Goal: Information Seeking & Learning: Find specific page/section

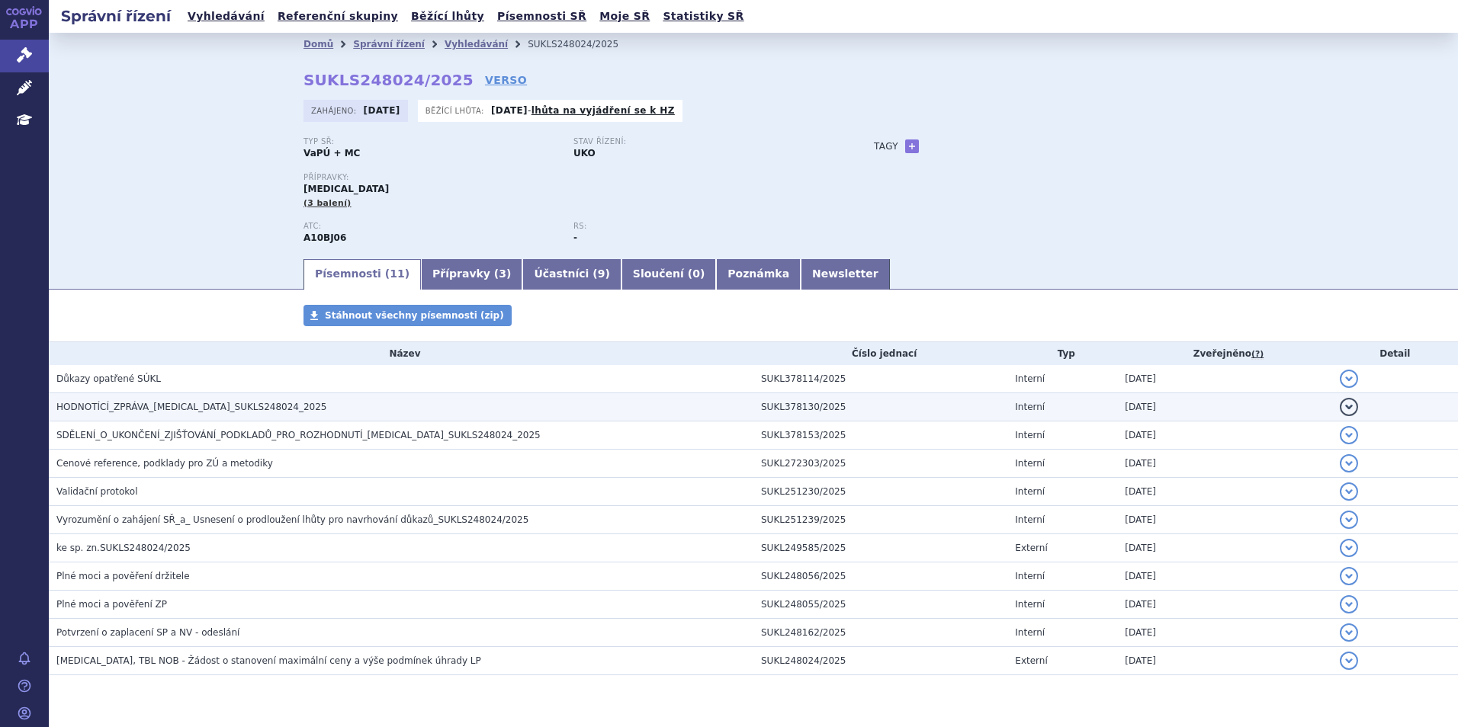
click at [175, 405] on span "HODNOTÍCÍ_ZPRÁVA_[MEDICAL_DATA]_SUKLS248024_2025" at bounding box center [191, 407] width 271 height 11
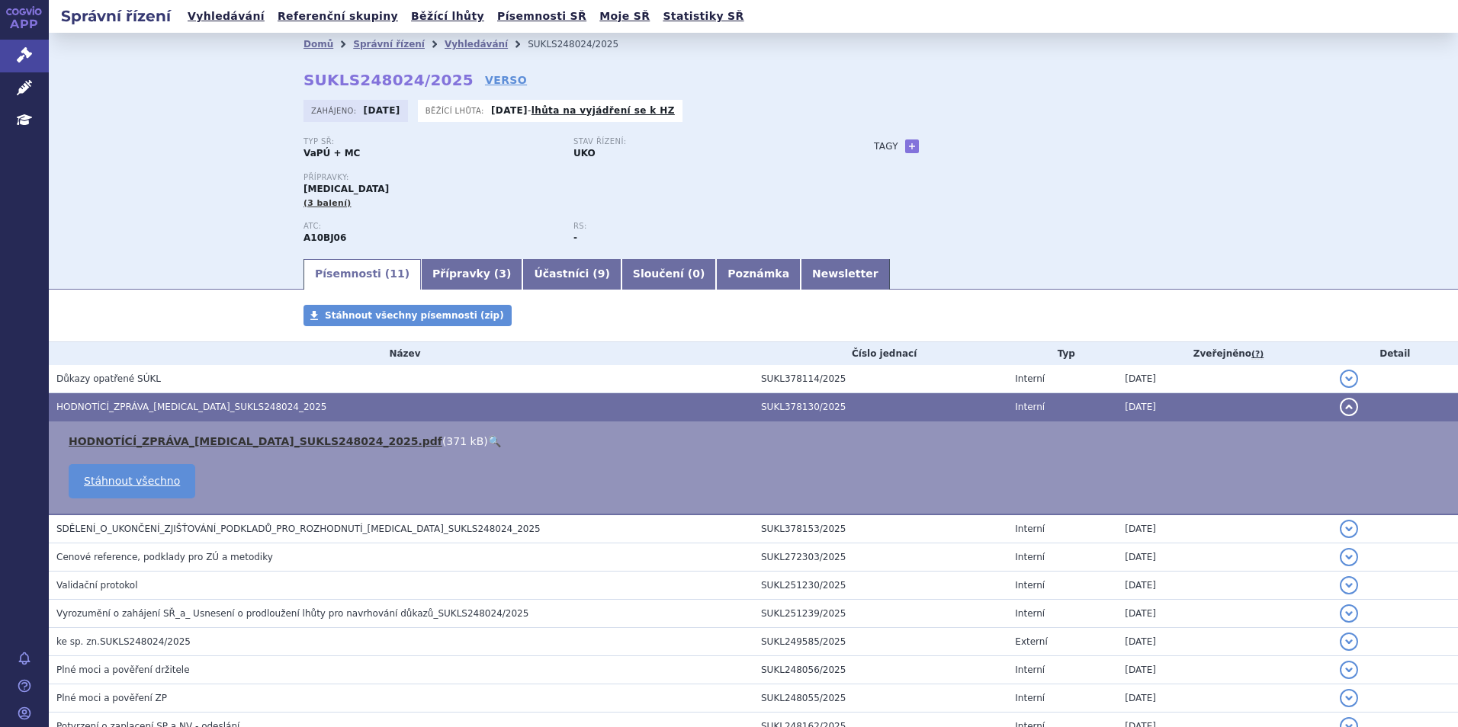
click at [202, 445] on link "HODNOTÍCÍ_ZPRÁVA_RYBELSUS_SUKLS248024_2025.pdf" at bounding box center [256, 441] width 374 height 12
click at [1109, 168] on div "Typ SŘ: VaPÚ + MC Stav řízení: UKO Přípravky: RYBELSUS (3 balení) ATC: A10BJ06 …" at bounding box center [753, 197] width 900 height 120
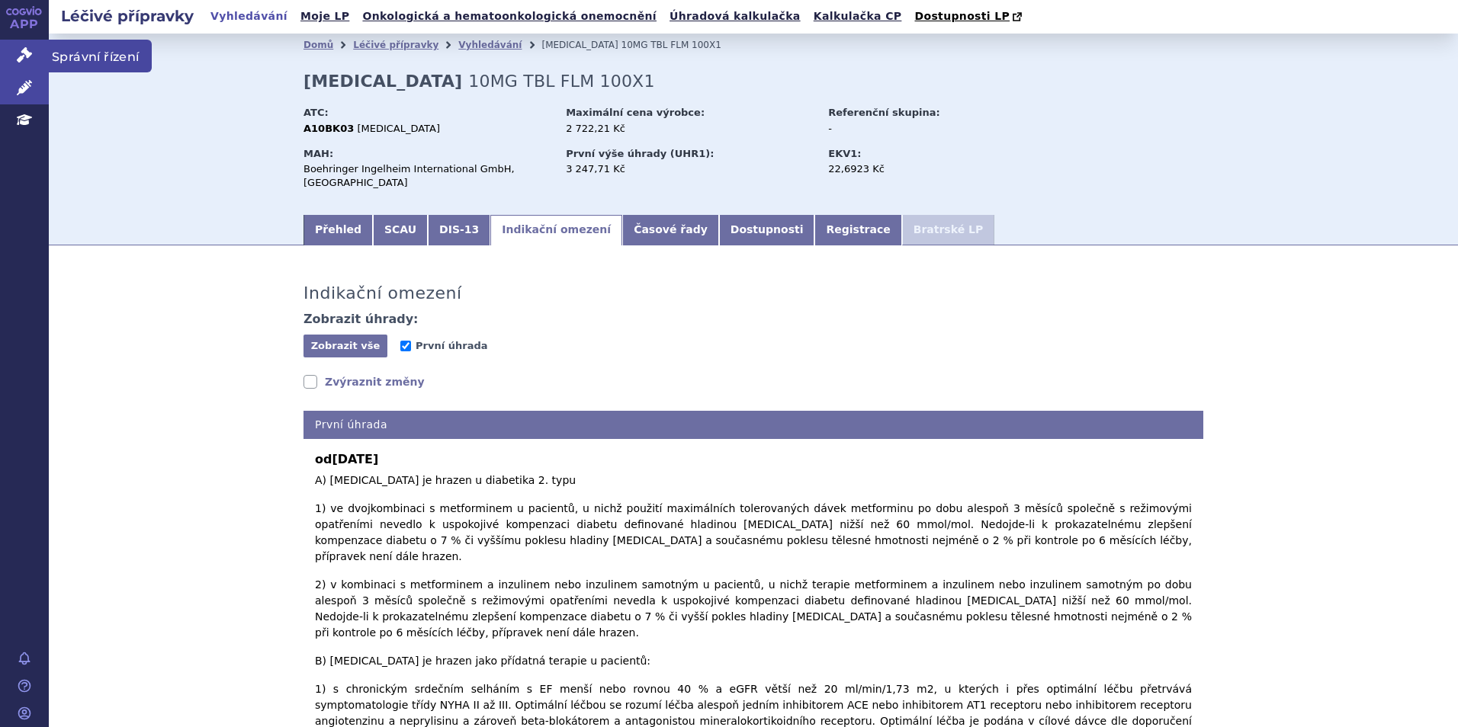
click at [16, 51] on link "Správní řízení" at bounding box center [24, 56] width 49 height 32
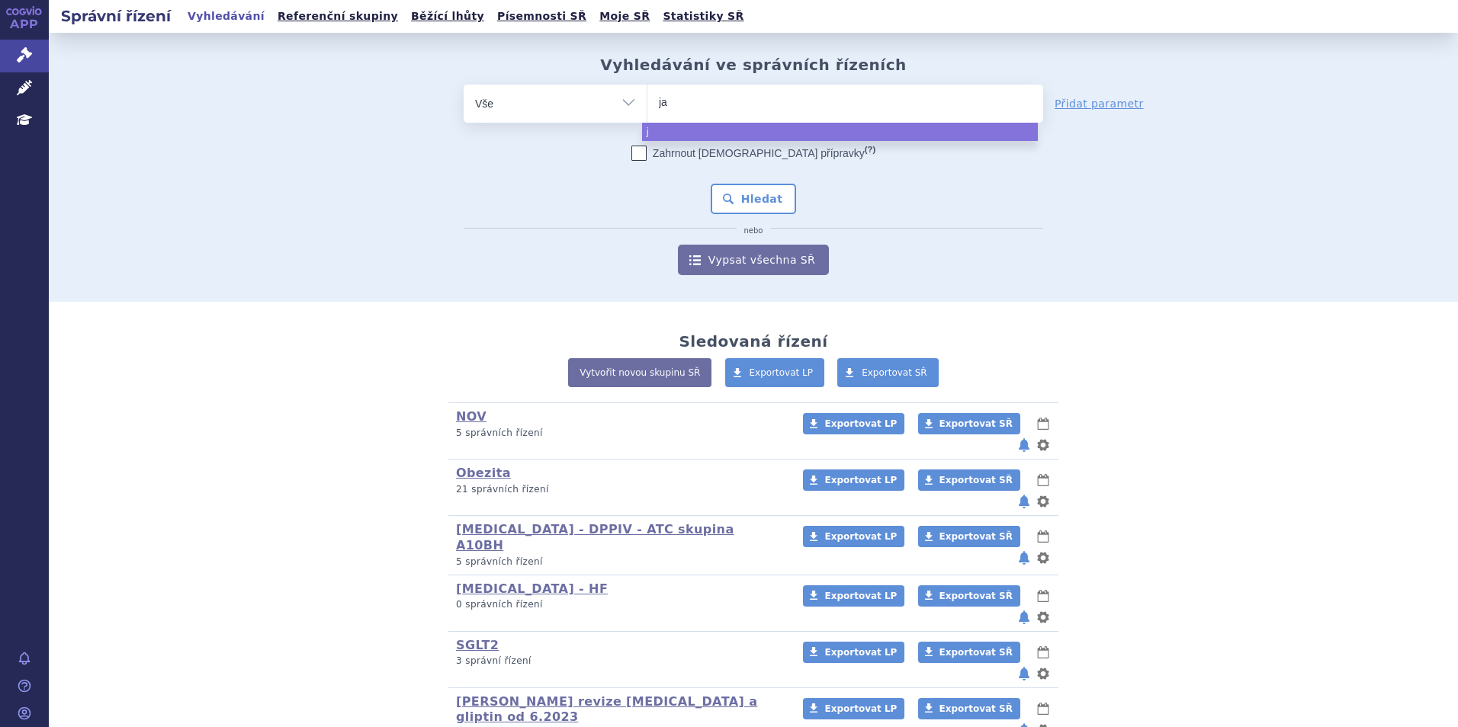
type input "jar"
type input "jardi"
type input "jardia"
type input "jardianc"
type input "jardiance"
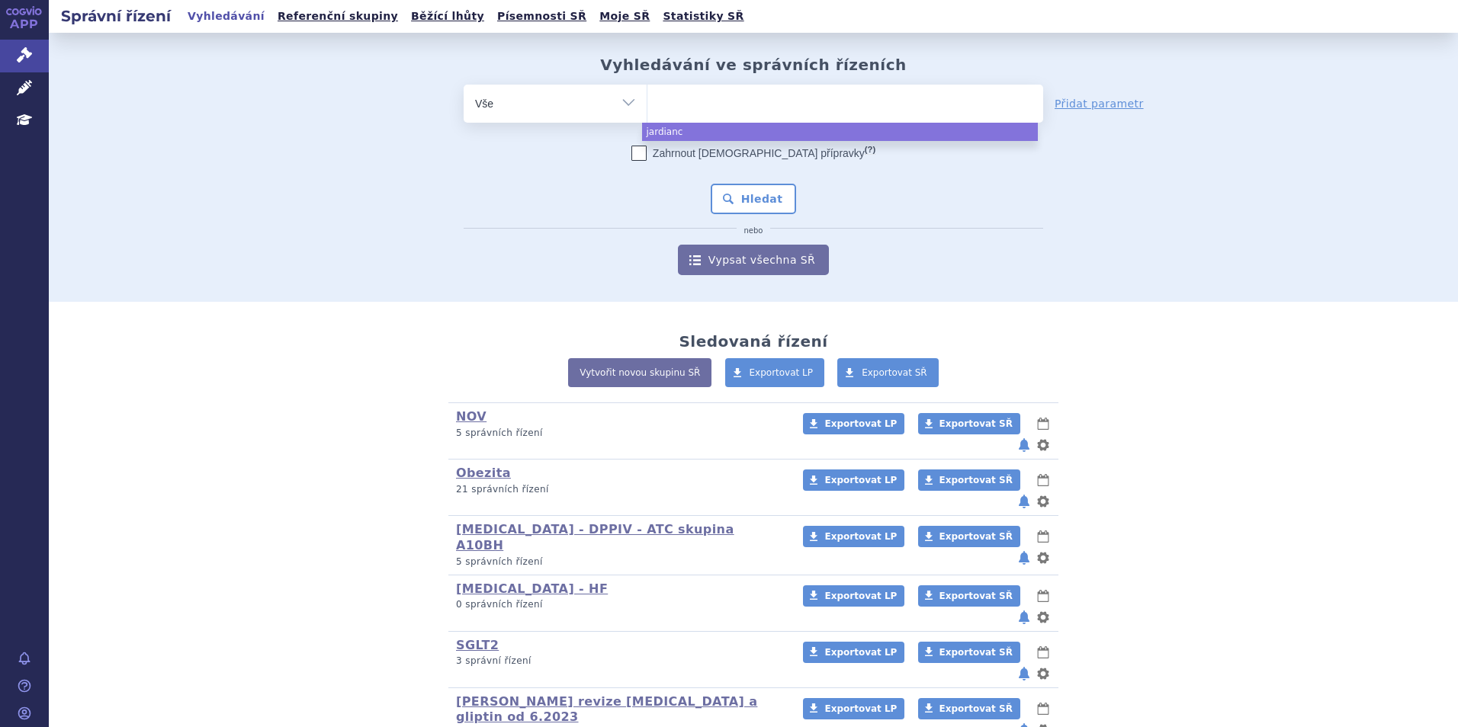
select select "[MEDICAL_DATA]"
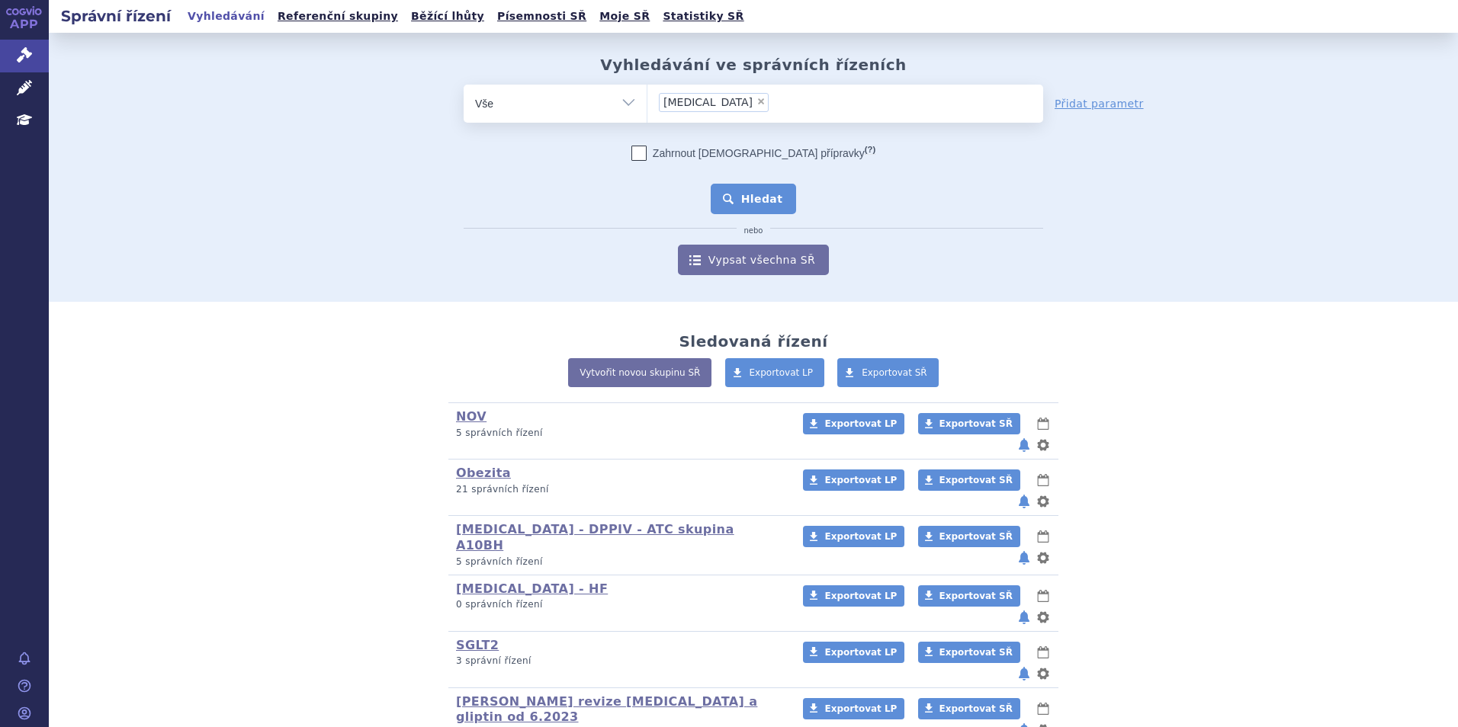
click at [743, 204] on button "Hledat" at bounding box center [754, 199] width 86 height 30
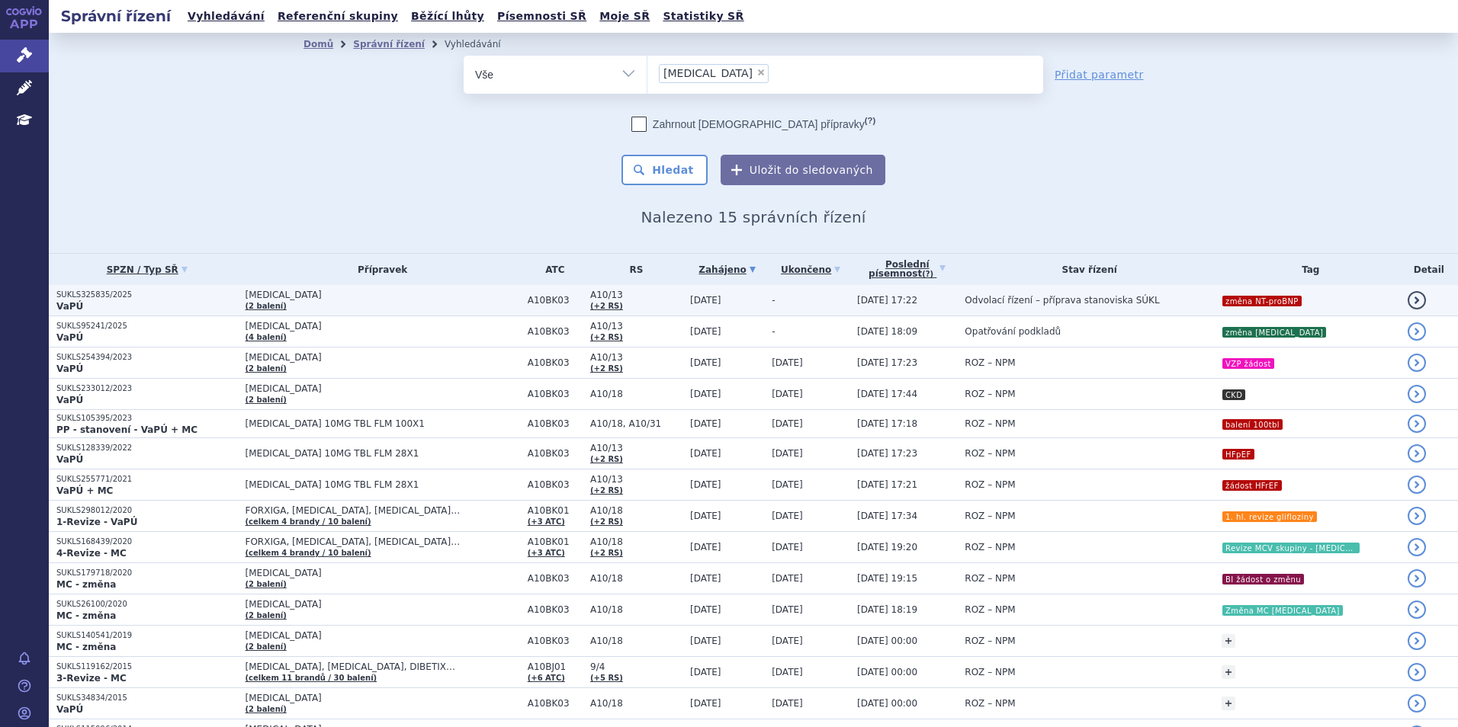
click at [406, 306] on td "JARDIANCE (2 balení)" at bounding box center [379, 300] width 282 height 31
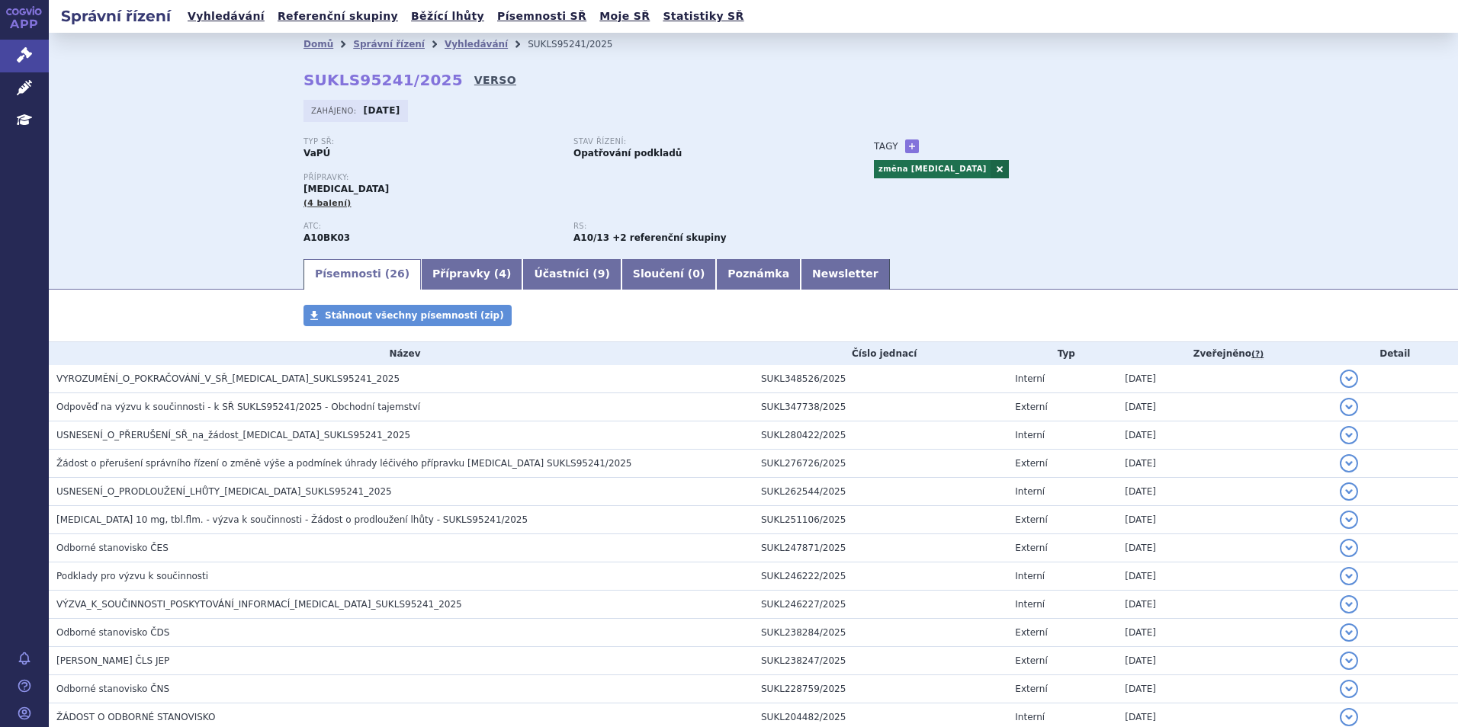
click at [474, 78] on link "VERSO" at bounding box center [495, 79] width 42 height 15
